Goal: Information Seeking & Learning: Check status

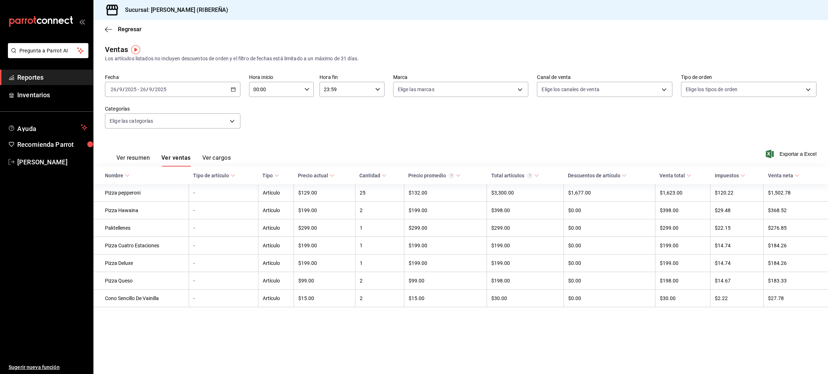
click at [104, 29] on div "Regresar" at bounding box center [460, 29] width 734 height 18
click at [107, 28] on icon "button" at bounding box center [108, 29] width 7 height 6
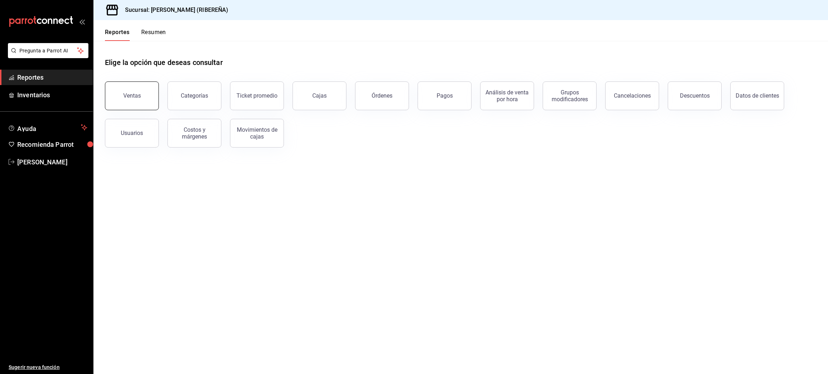
click at [135, 97] on div "Ventas" at bounding box center [132, 95] width 18 height 7
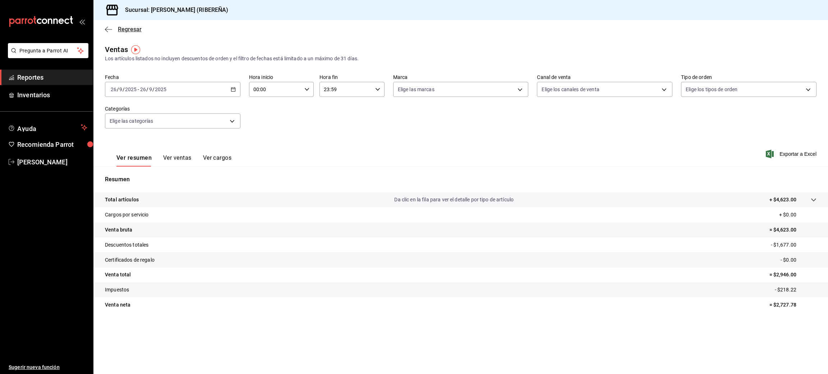
click at [106, 30] on icon "button" at bounding box center [108, 29] width 7 height 6
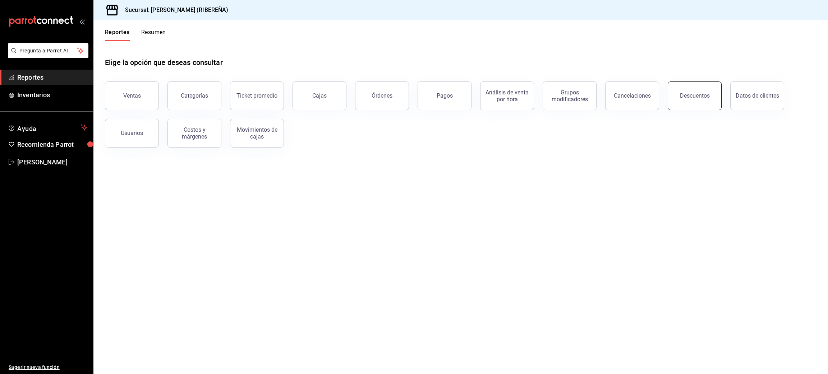
click at [680, 101] on button "Descuentos" at bounding box center [694, 96] width 54 height 29
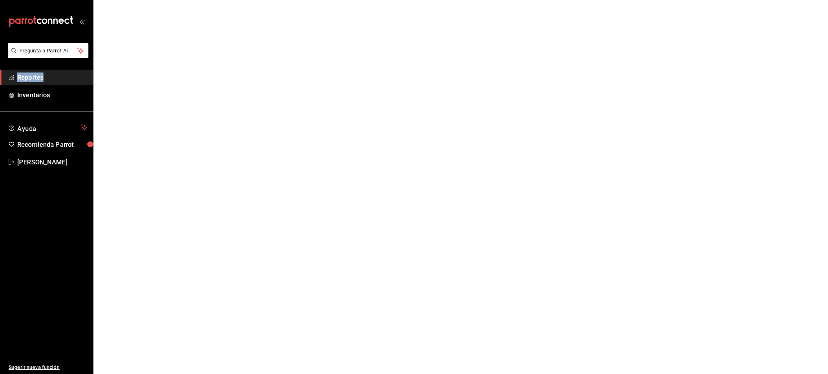
click at [680, 0] on html "Pregunta a Parrot AI Reportes Inventarios Ayuda Recomienda Parrot [PERSON_NAME]…" at bounding box center [414, 0] width 828 height 0
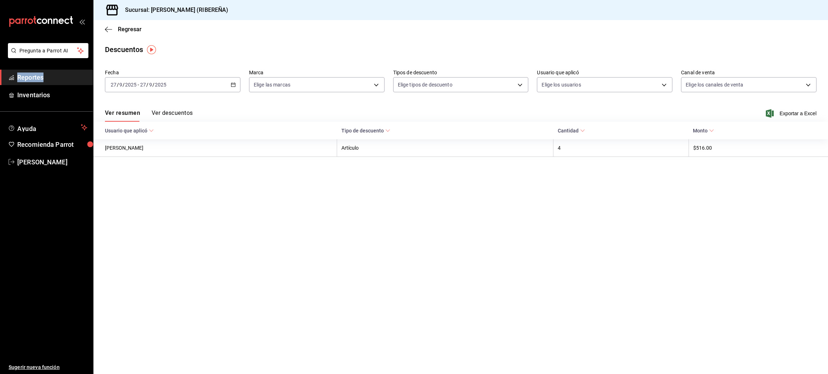
click at [187, 114] on button "Ver descuentos" at bounding box center [172, 116] width 41 height 12
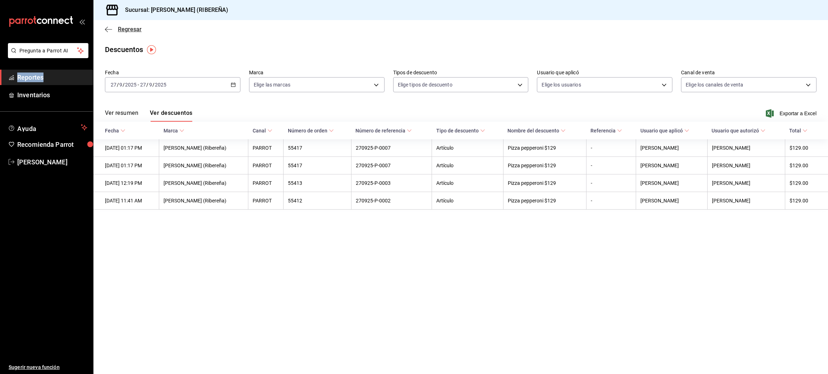
click at [105, 28] on icon "button" at bounding box center [108, 29] width 7 height 6
